Goal: Find specific page/section: Find specific page/section

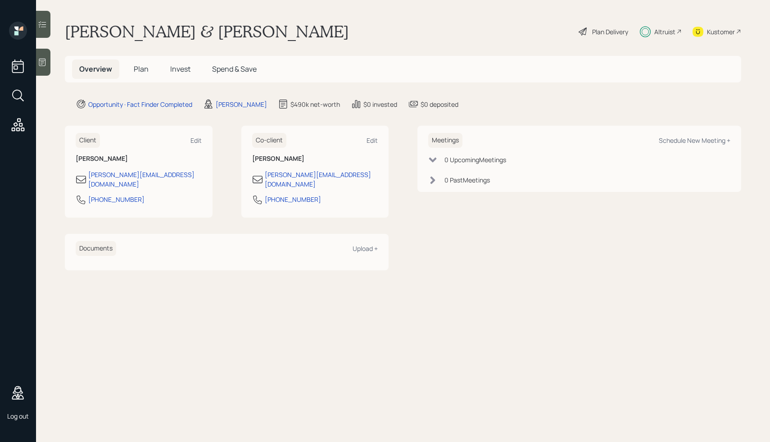
click at [14, 92] on icon at bounding box center [17, 95] width 10 height 10
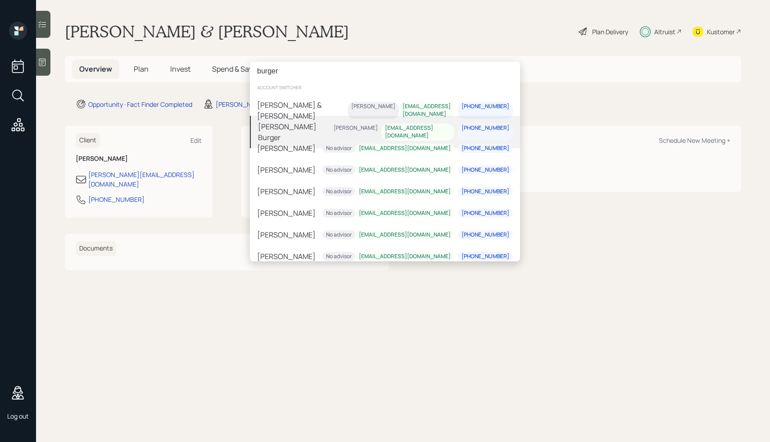
type input "burger"
